Goal: Task Accomplishment & Management: Use online tool/utility

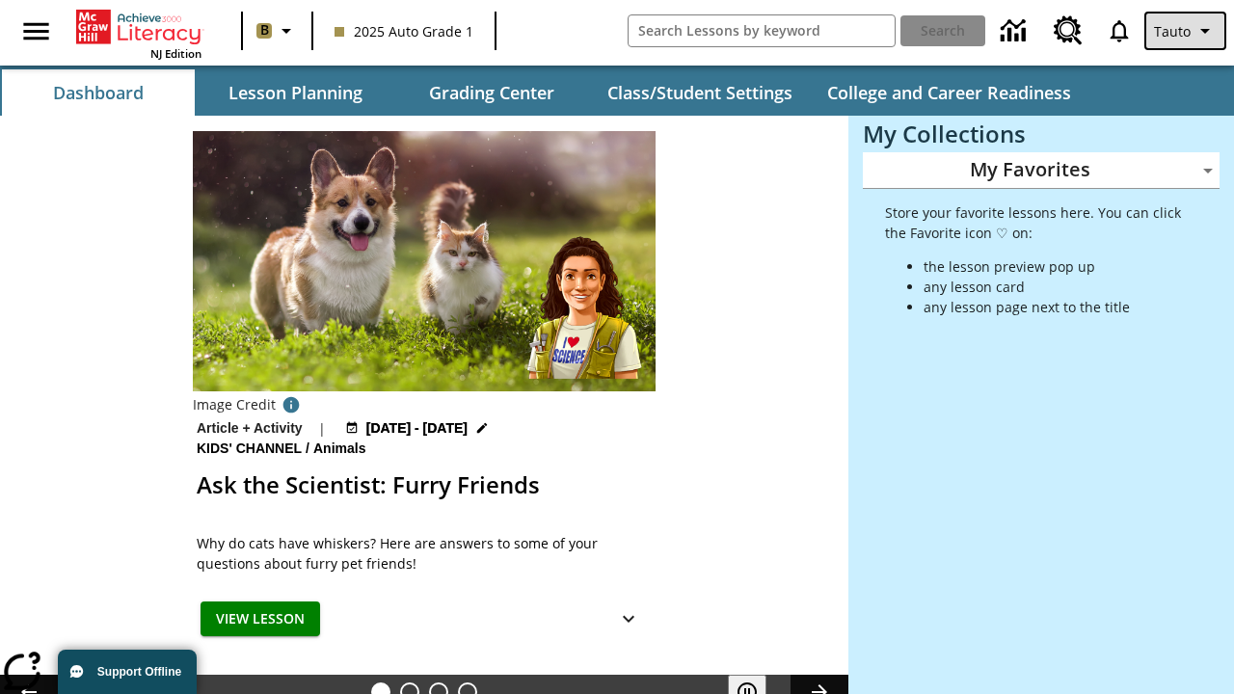
click at [1187, 31] on span "Tauto" at bounding box center [1172, 31] width 37 height 20
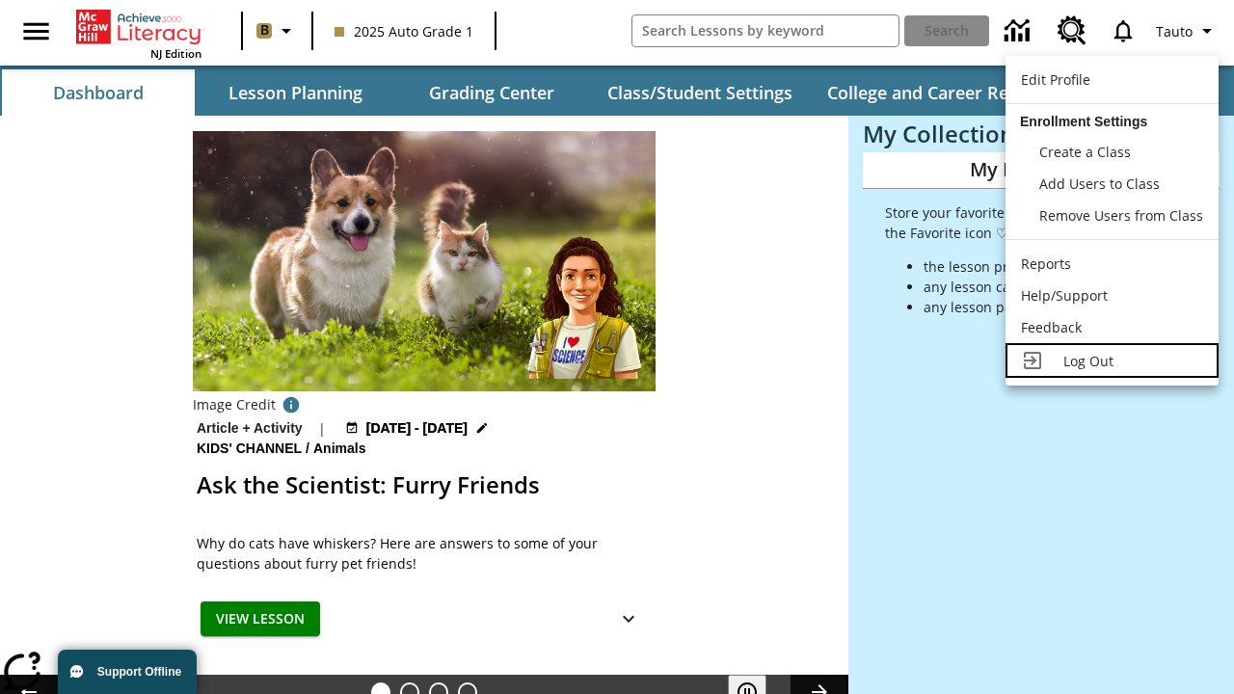
click at [1112, 361] on span "Log Out" at bounding box center [1089, 361] width 50 height 18
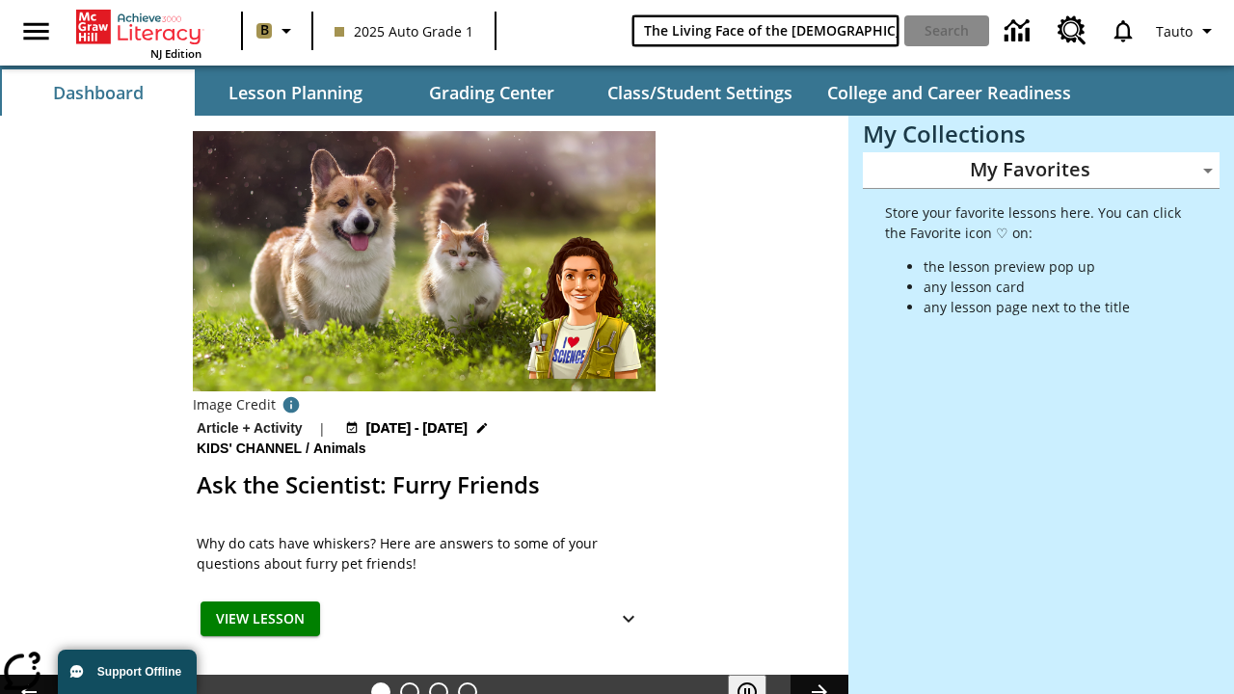
type input "The Living Face of the [DEMOGRAPHIC_DATA]"
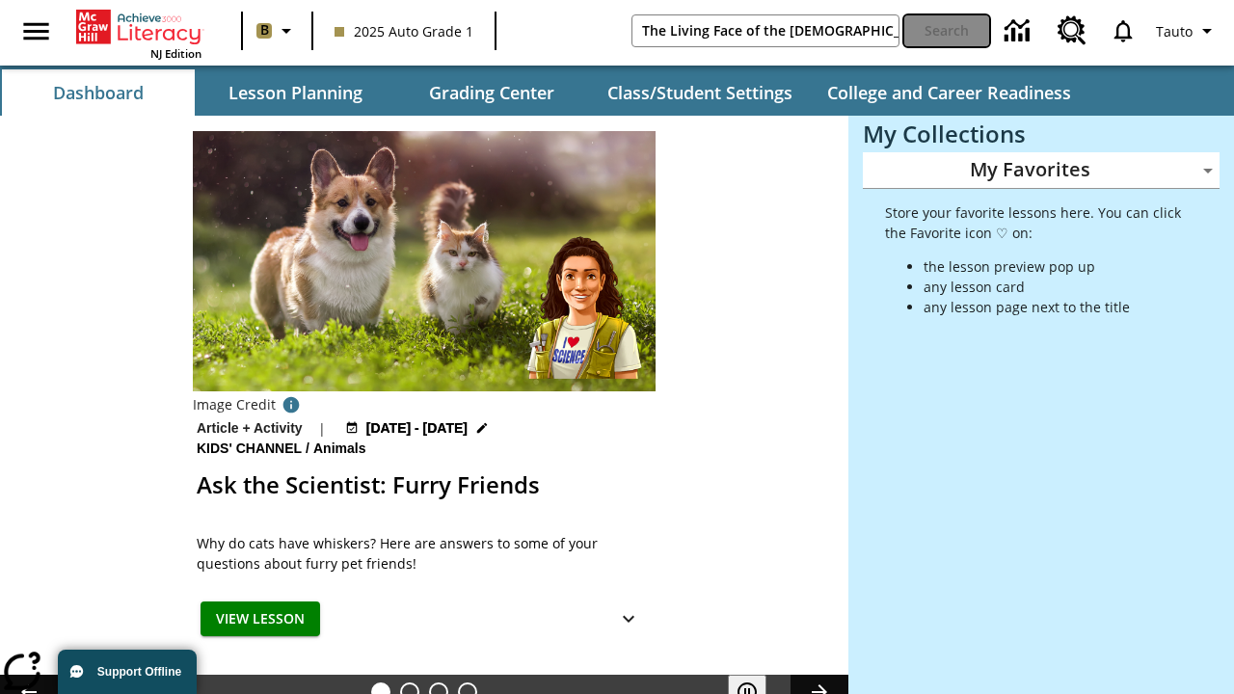
click at [947, 31] on button "Search" at bounding box center [947, 30] width 85 height 31
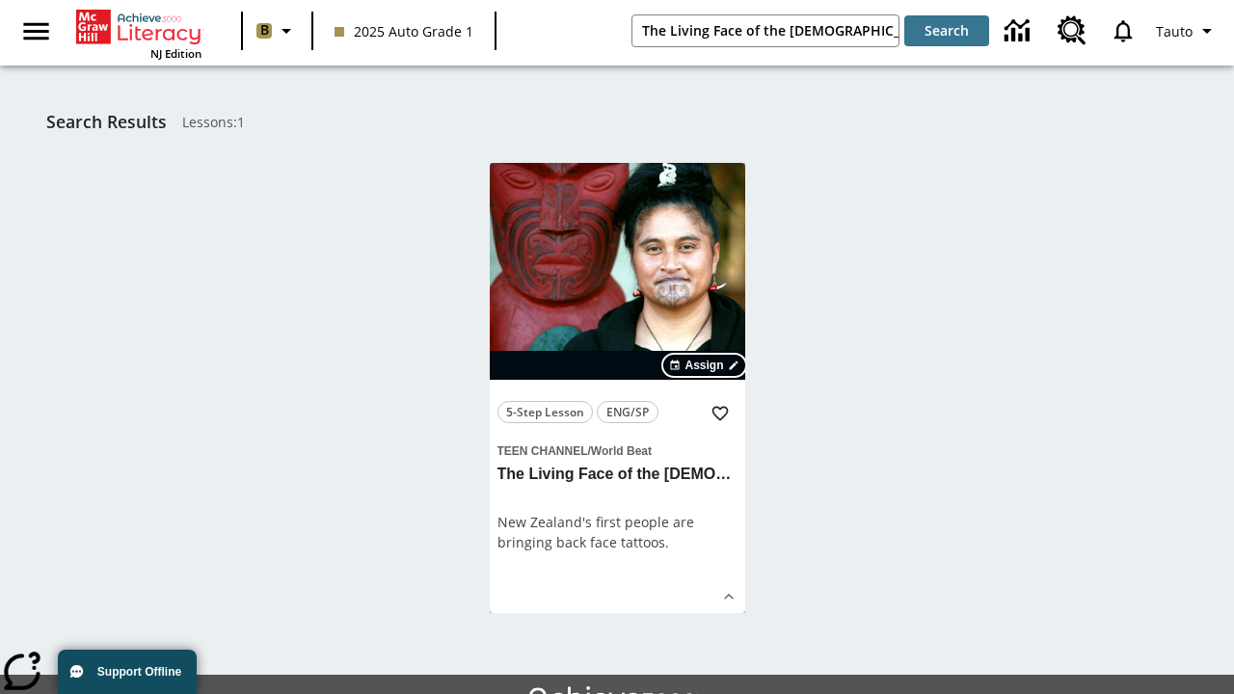
click at [706, 365] on span "Assign" at bounding box center [704, 365] width 39 height 17
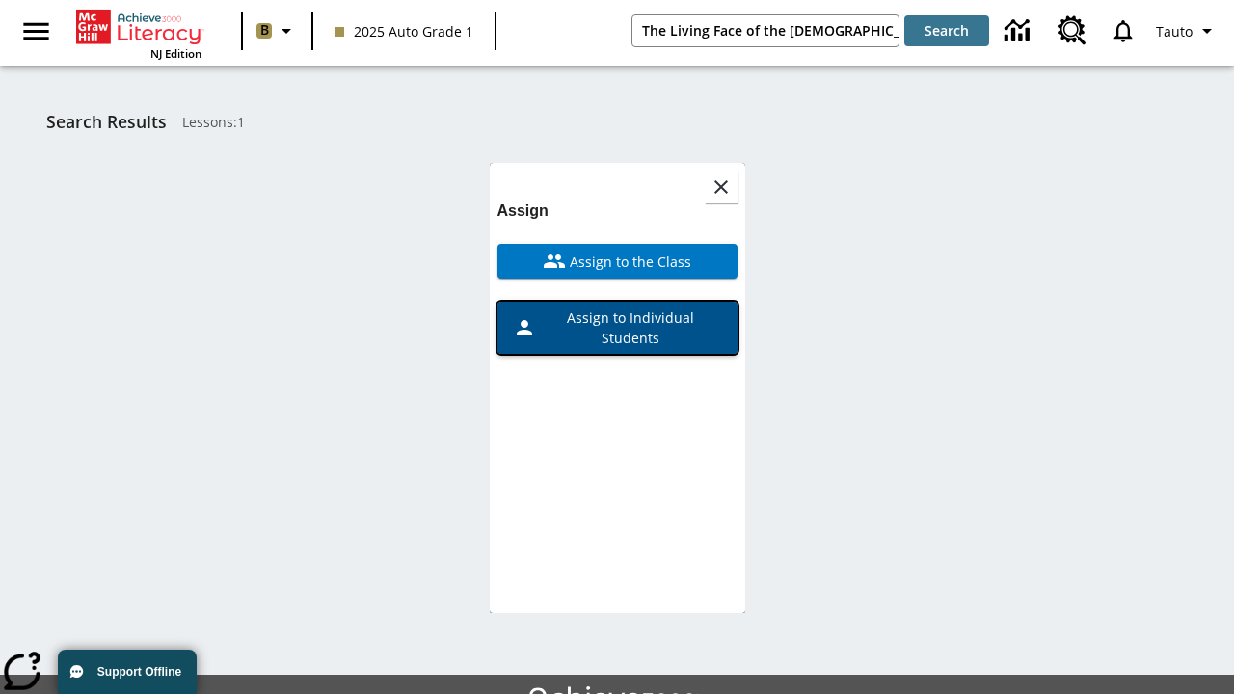
click at [617, 328] on span "Assign to Individual Students" at bounding box center [629, 328] width 186 height 41
